Goal: Information Seeking & Learning: Learn about a topic

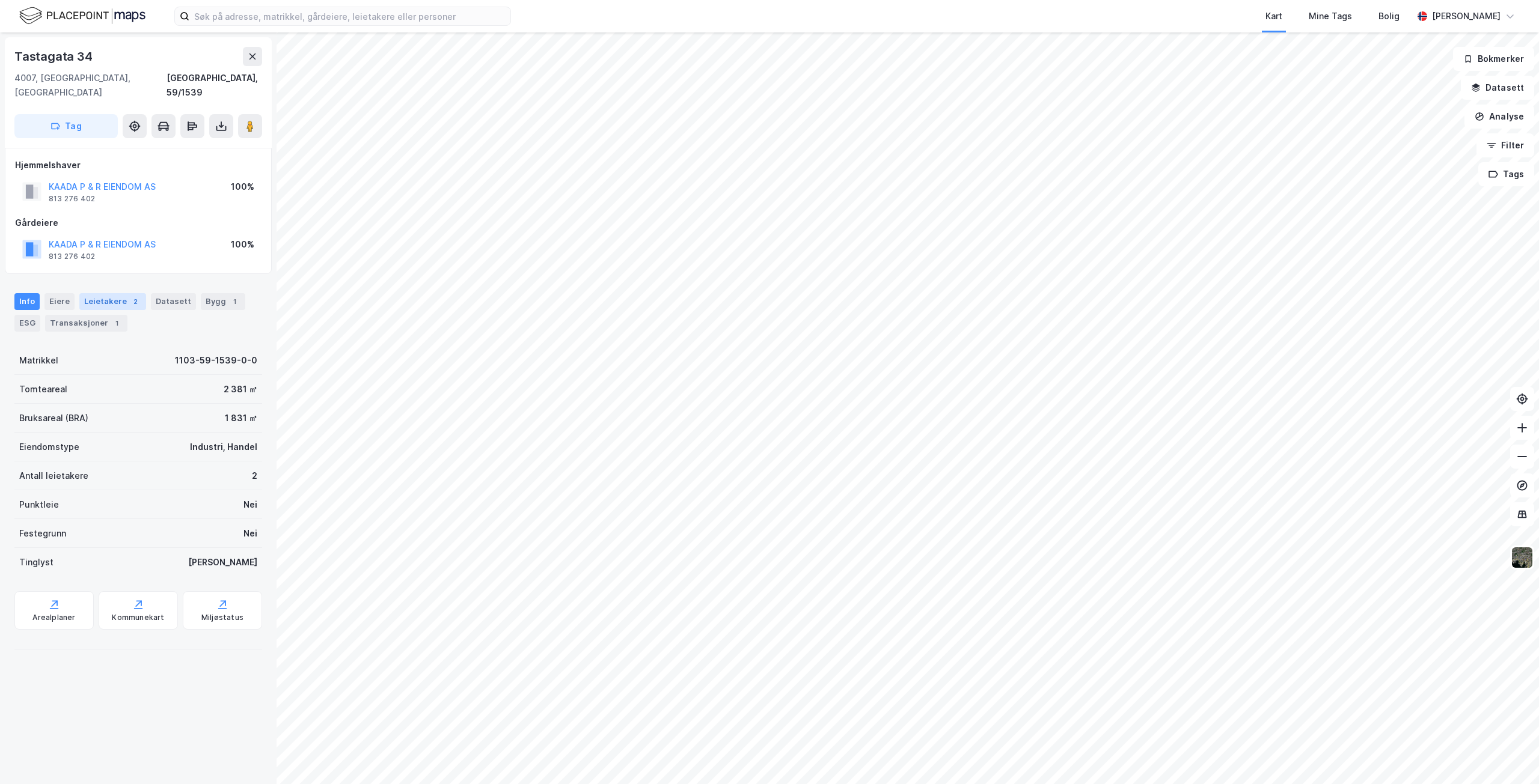
click at [102, 293] on div "Leietakere 2" at bounding box center [113, 301] width 67 height 17
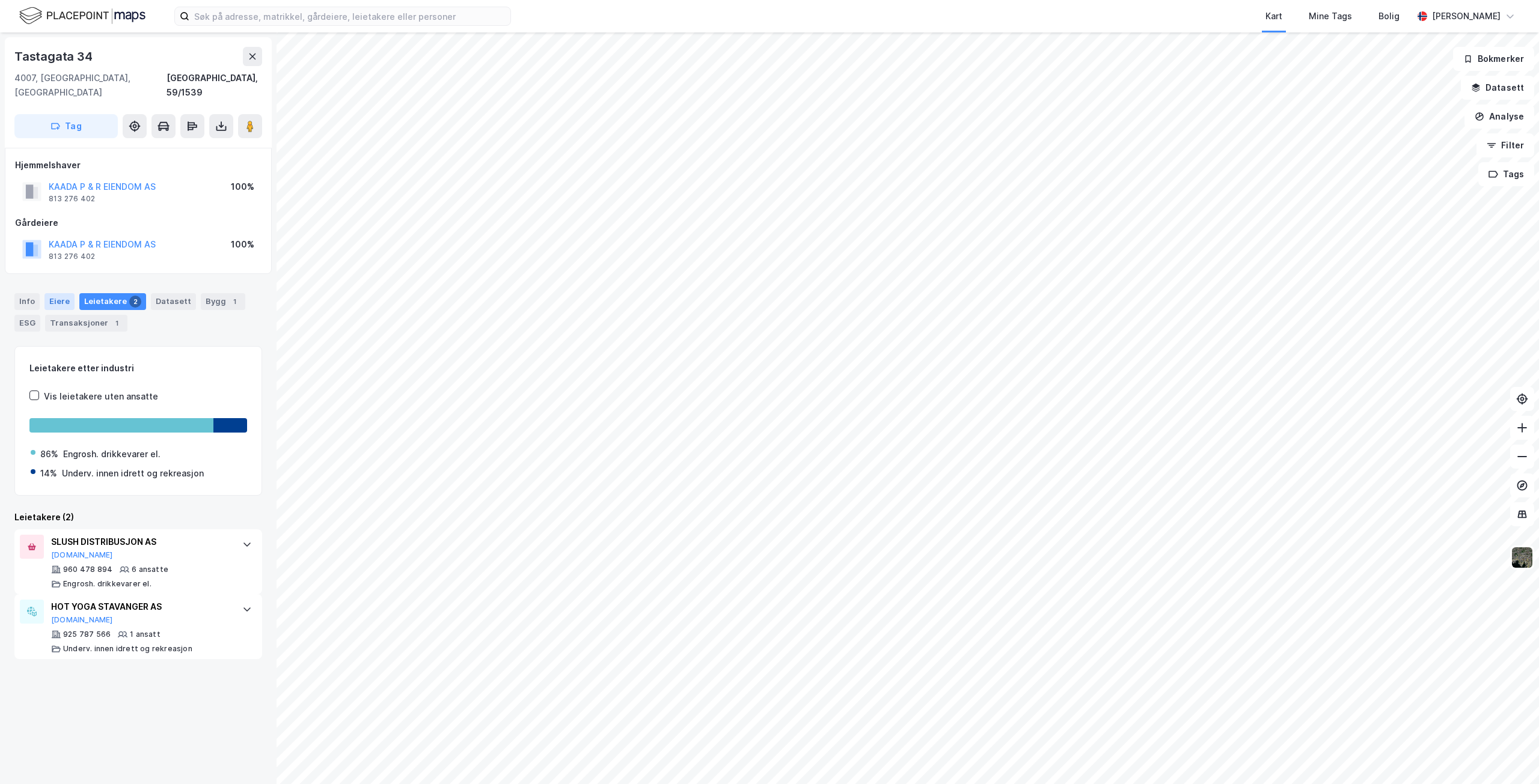
click at [61, 293] on div "Eiere" at bounding box center [59, 301] width 30 height 17
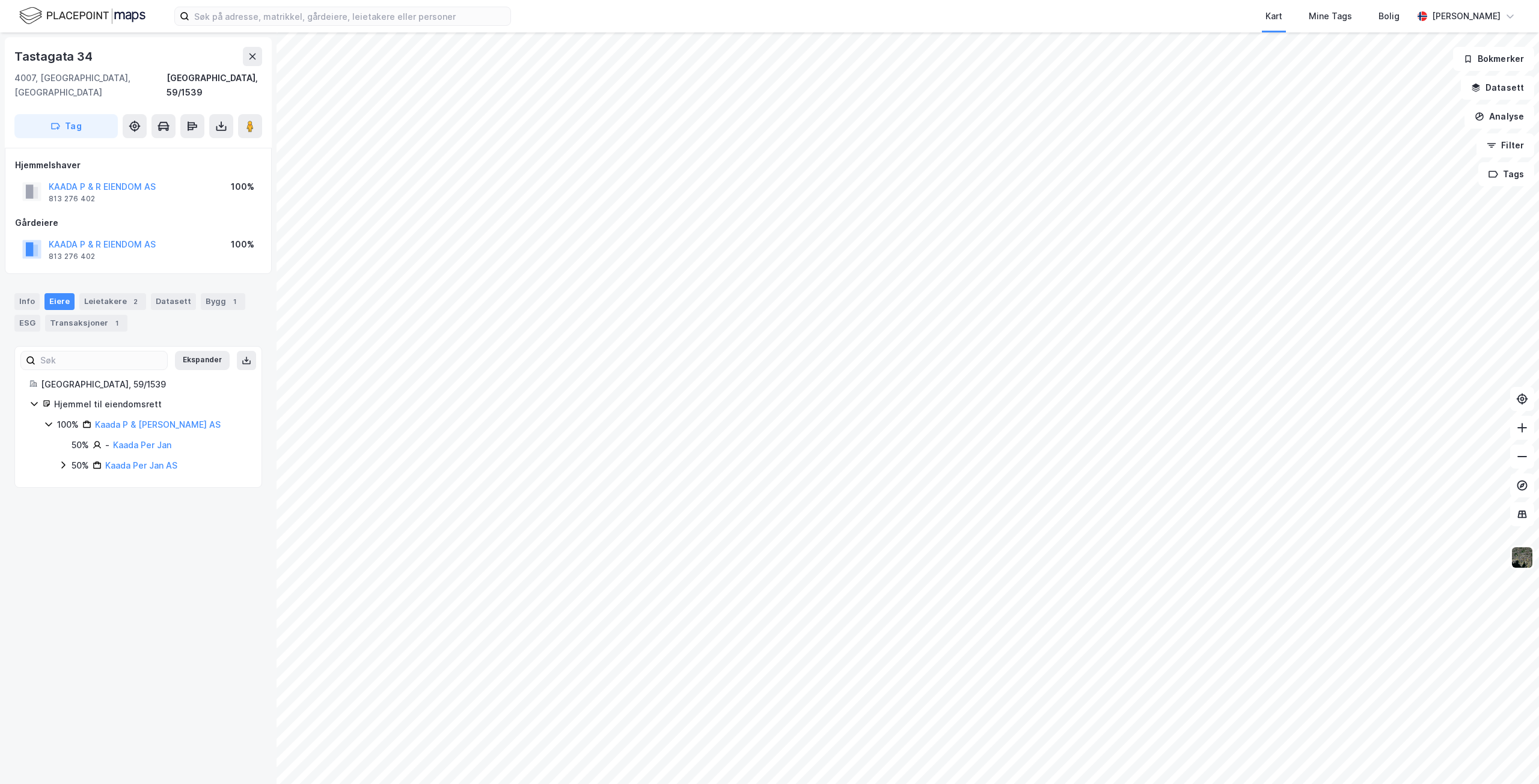
click at [926, 31] on div "Kart Mine Tags [PERSON_NAME] [STREET_ADDRESS], [GEOGRAPHIC_DATA] [GEOGRAPHIC_DA…" at bounding box center [770, 392] width 1539 height 784
click at [543, 0] on html "Kart Mine Tags [PERSON_NAME] [STREET_ADDRESS], [GEOGRAPHIC_DATA] [GEOGRAPHIC_DA…" at bounding box center [770, 392] width 1539 height 784
click at [112, 293] on div "Leietakere 1" at bounding box center [113, 301] width 67 height 17
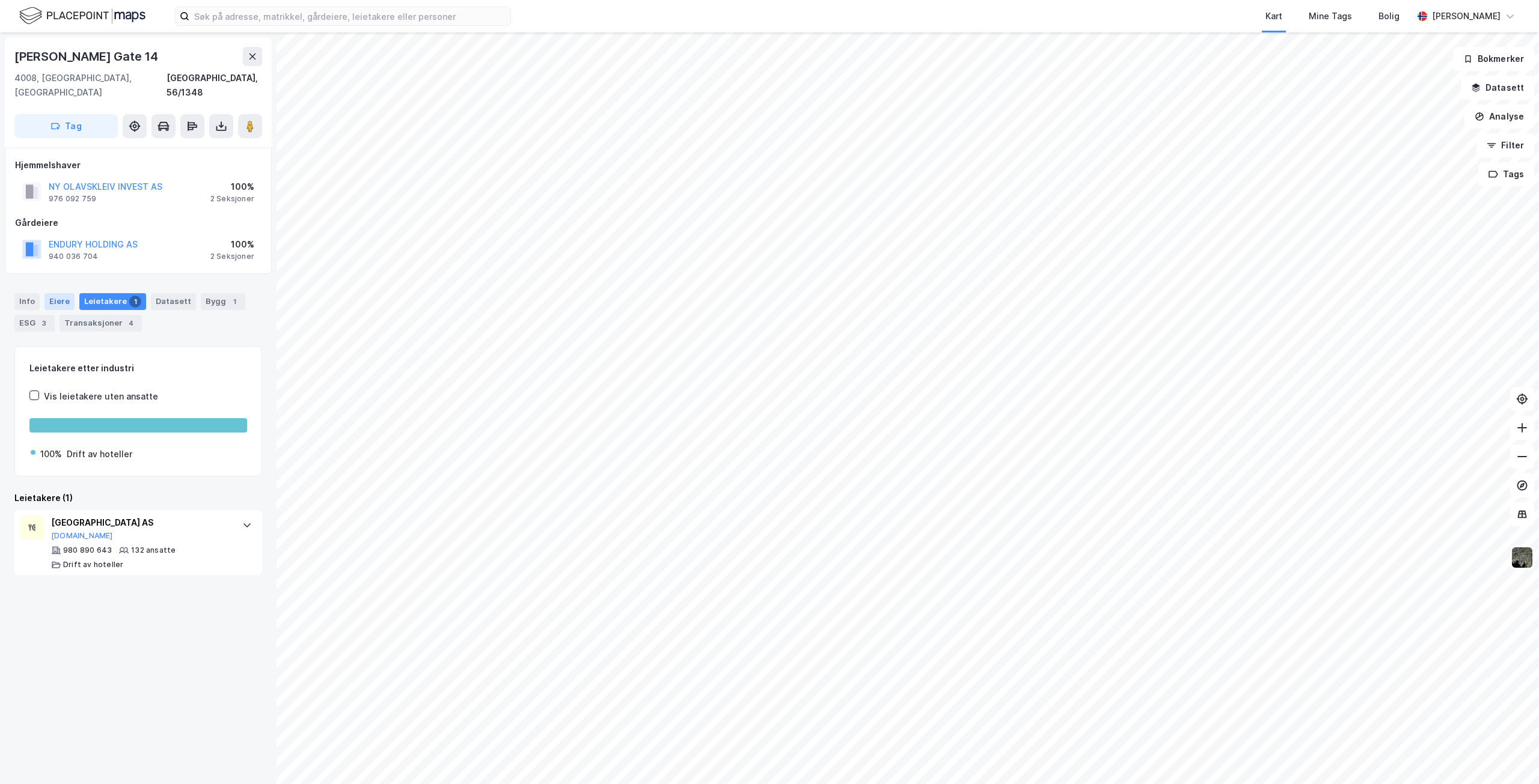
click at [60, 293] on div "Eiere" at bounding box center [59, 301] width 30 height 17
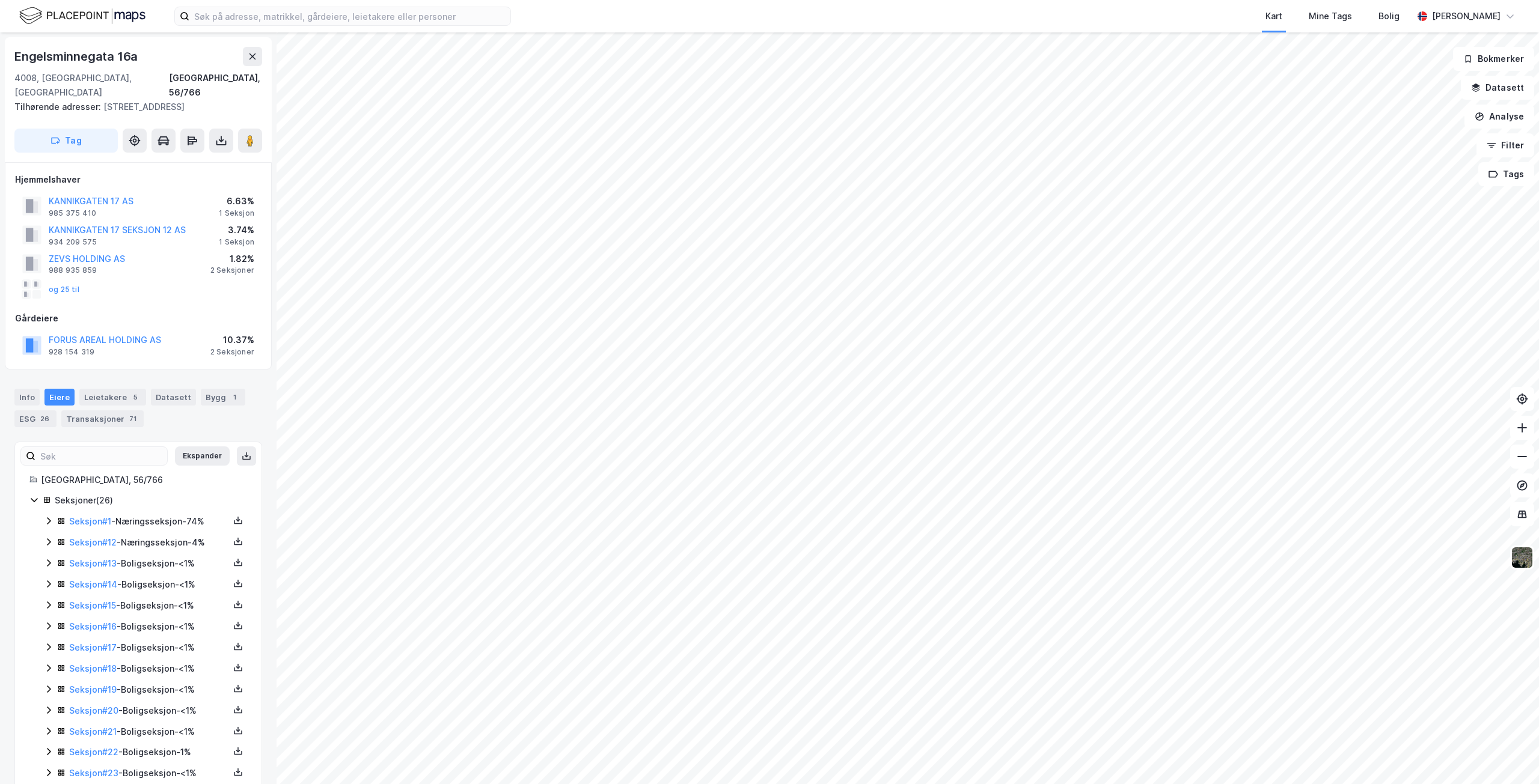
click at [1344, 784] on html "Kart Mine Tags Bolig [PERSON_NAME] [STREET_ADDRESS], 56/766 Tilhørende adresser…" at bounding box center [770, 392] width 1539 height 784
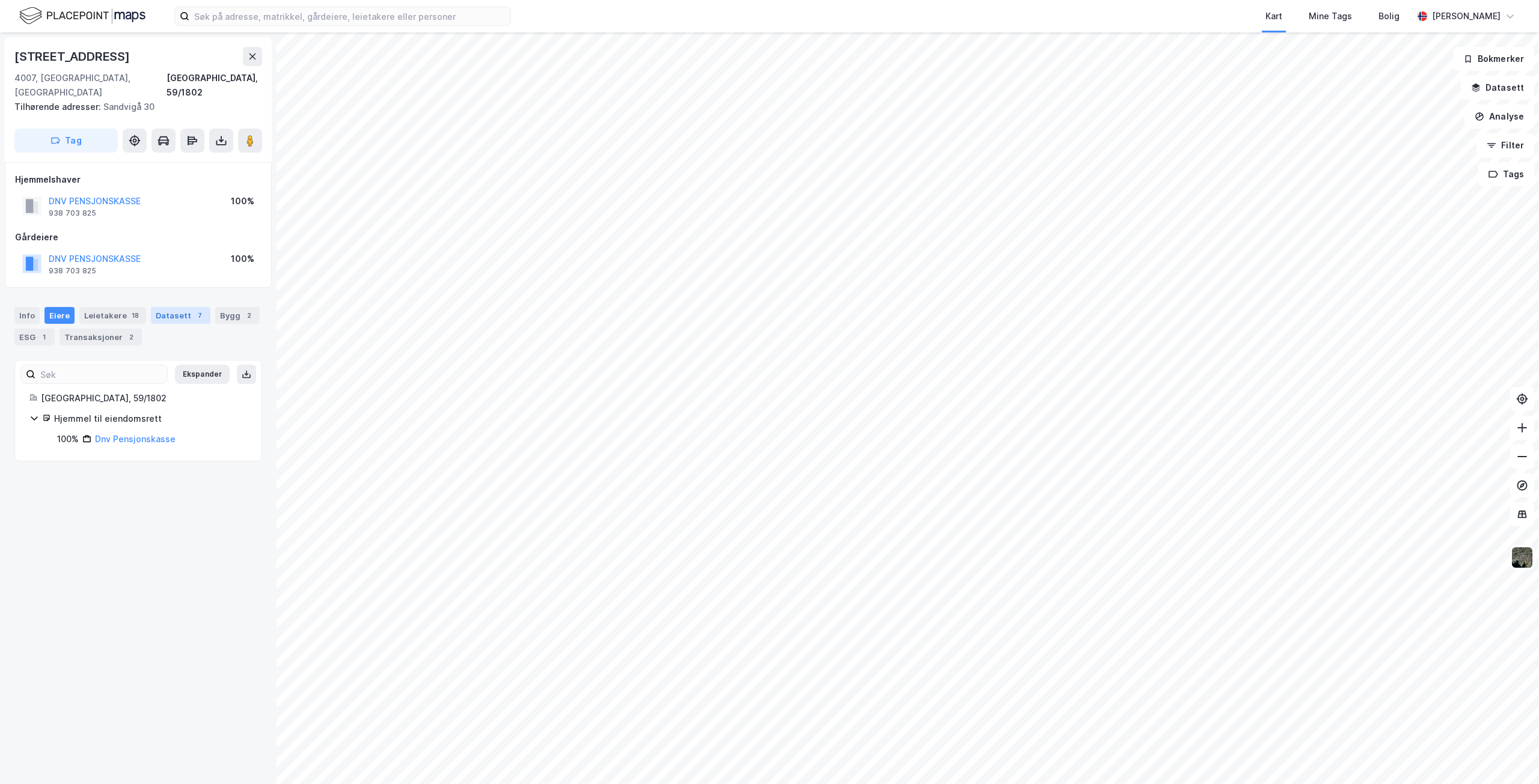
click at [172, 307] on div "Datasett 7" at bounding box center [180, 315] width 60 height 17
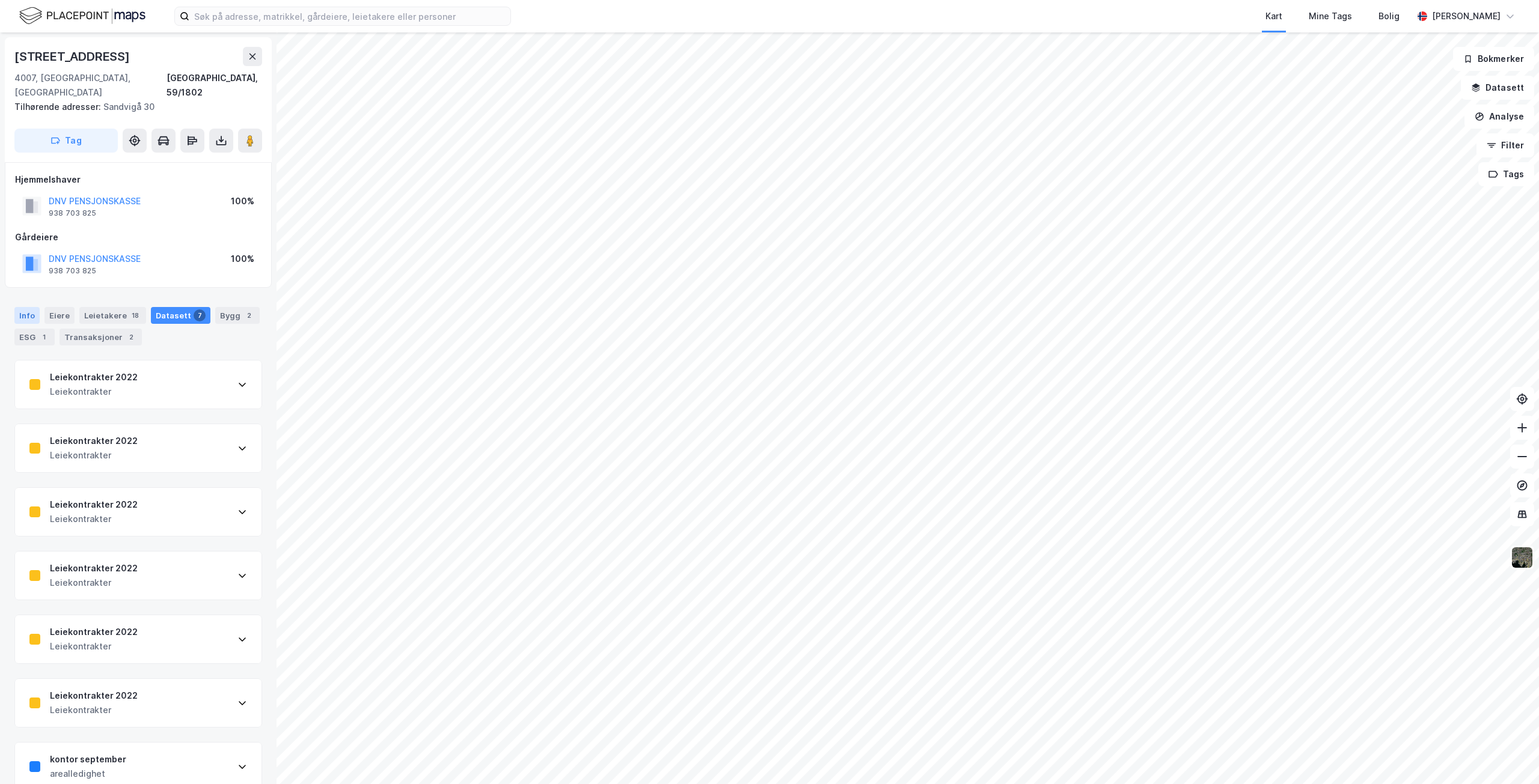
click at [32, 307] on div "Info" at bounding box center [27, 315] width 25 height 17
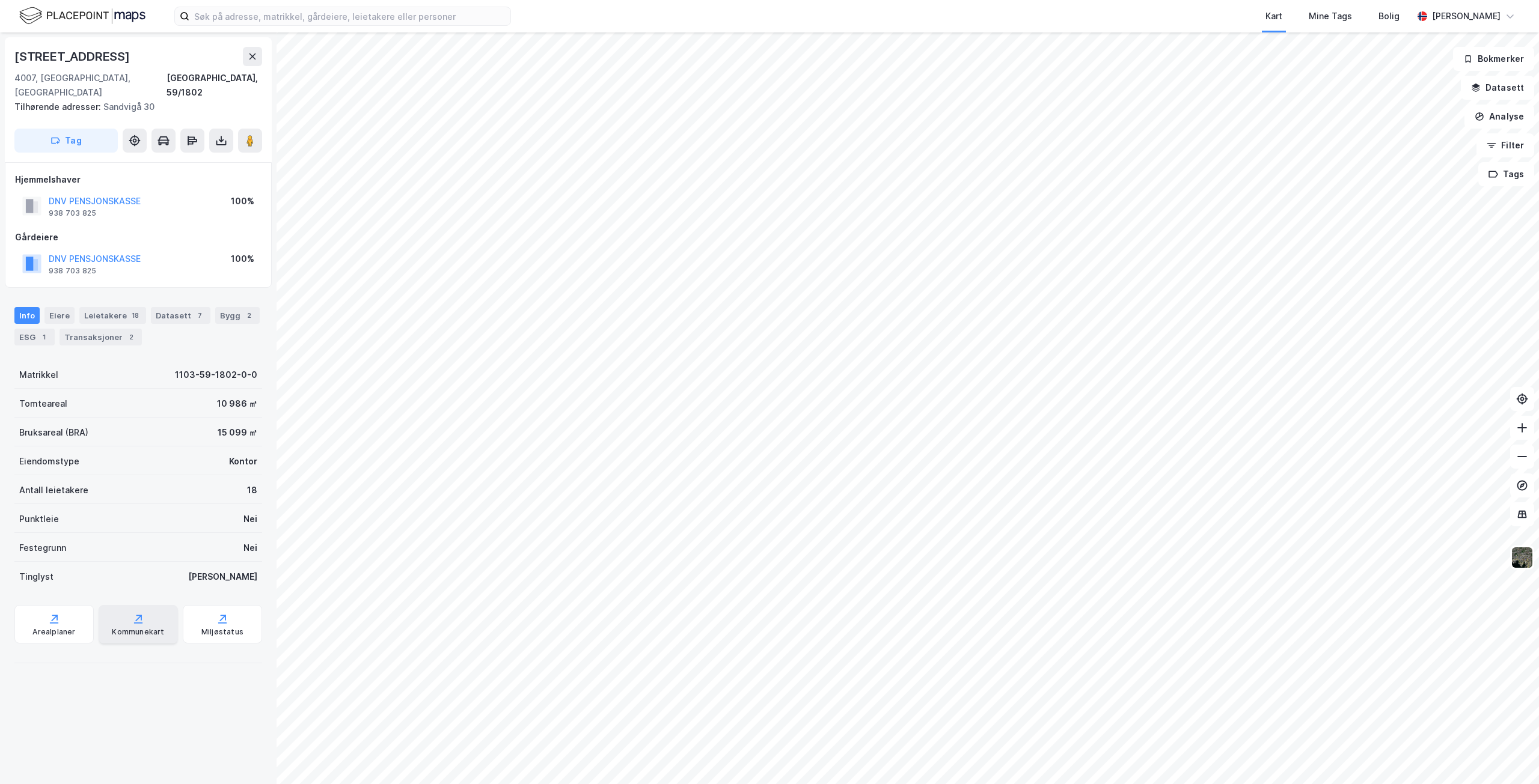
click at [136, 613] on icon at bounding box center [138, 619] width 12 height 12
